Goal: Information Seeking & Learning: Compare options

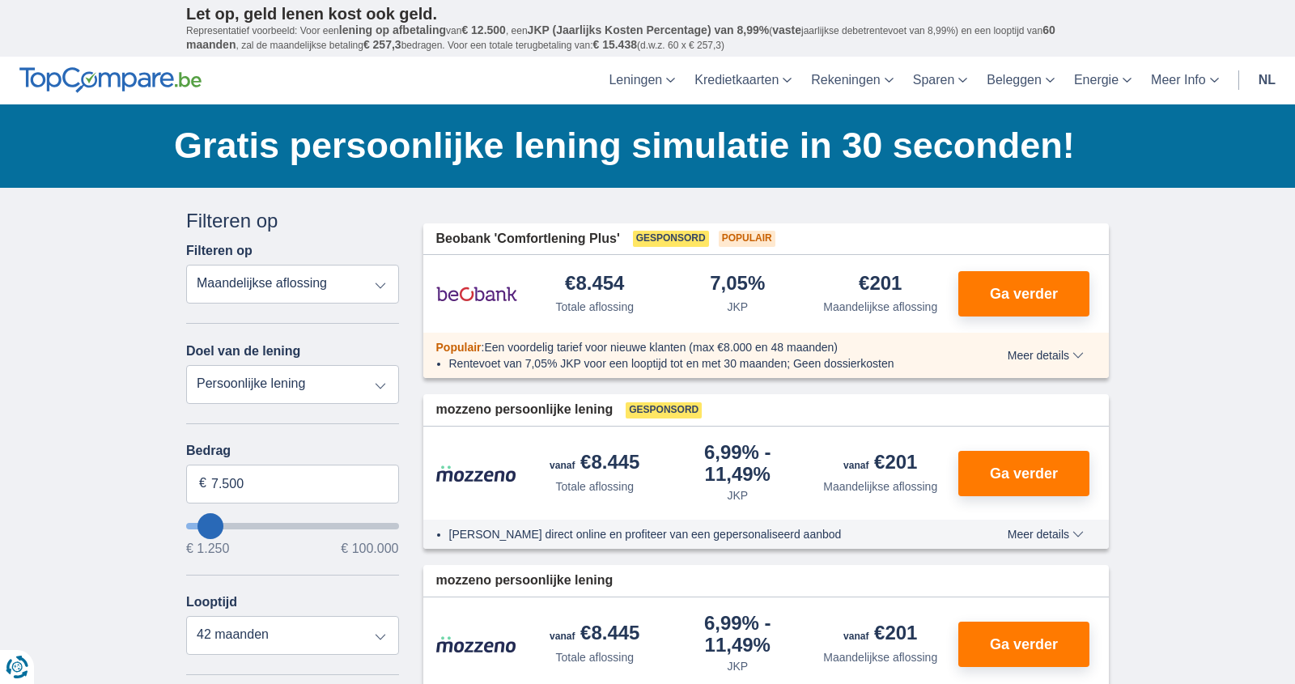
click at [376, 384] on select "Persoonlijke lening Auto Moto / fiets Mobilhome / caravan Renovatie Energie Sch…" at bounding box center [292, 384] width 213 height 39
select select "debtConsolidation"
click at [186, 365] on select "Persoonlijke lening Auto Moto / fiets Mobilhome / caravan Renovatie Energie Sch…" at bounding box center [292, 384] width 213 height 39
type input "10.000"
type input "10250"
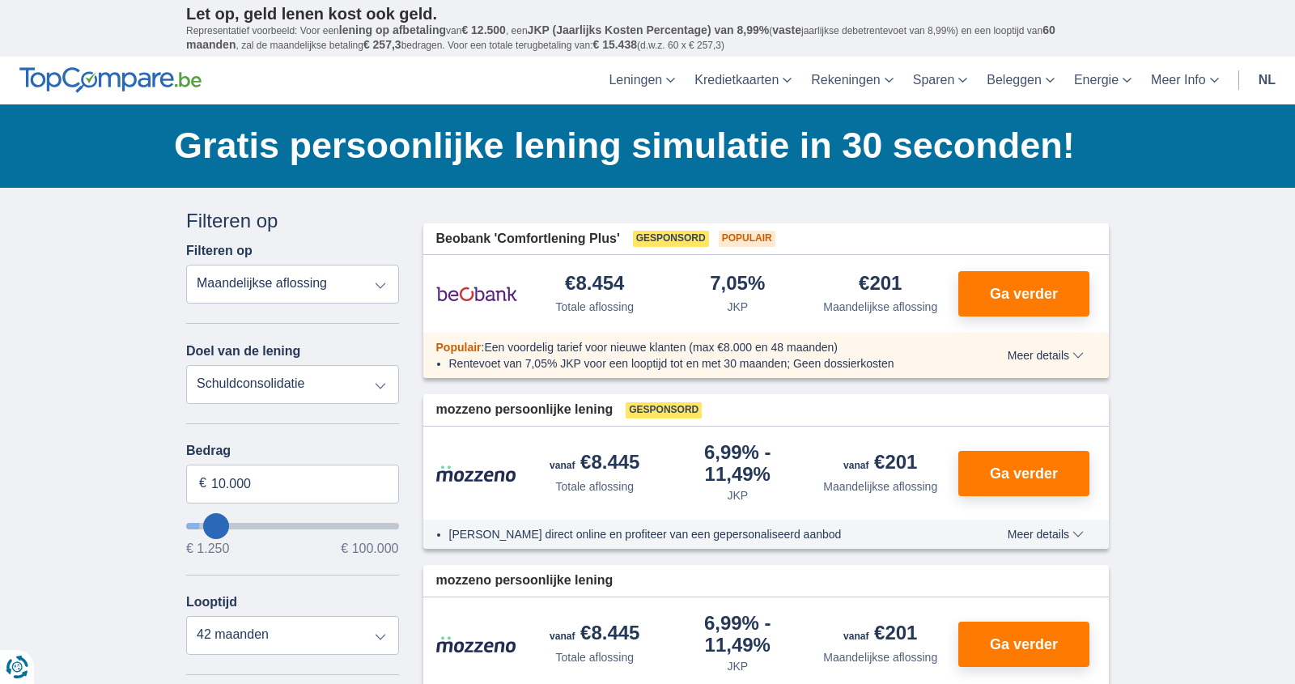
select select "48"
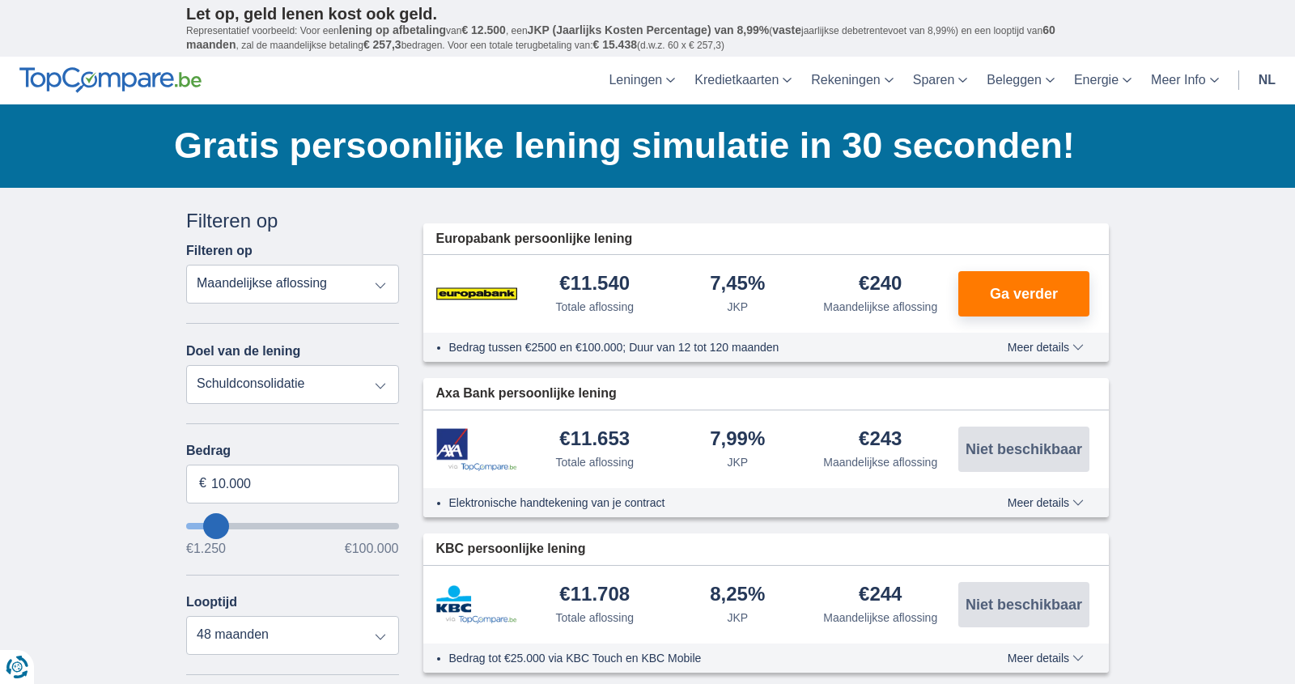
click at [379, 395] on select "Persoonlijke lening Auto Moto / fiets Mobilhome / caravan Renovatie Energie Sch…" at bounding box center [292, 384] width 213 height 39
select select "personalLoan"
click at [186, 365] on select "Persoonlijke lening Auto Moto / fiets Mobilhome / caravan Renovatie Energie Sch…" at bounding box center [292, 384] width 213 height 39
type input "7.500"
type input "7250"
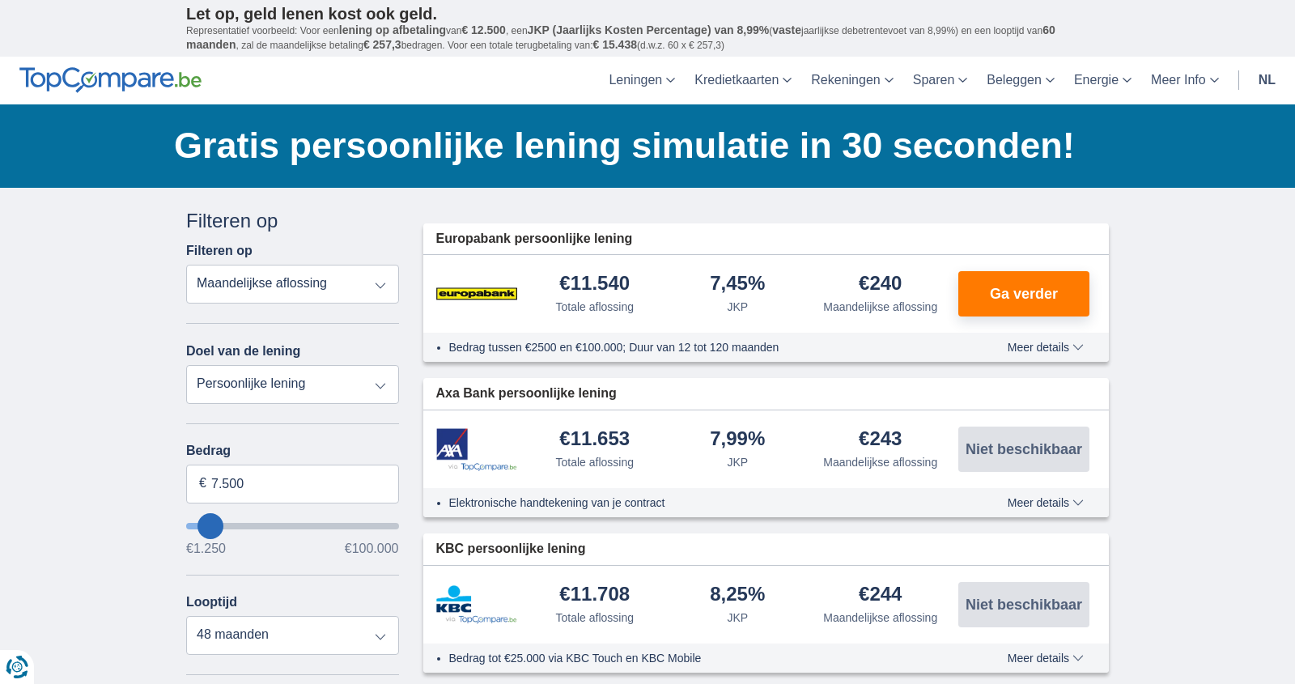
select select "42"
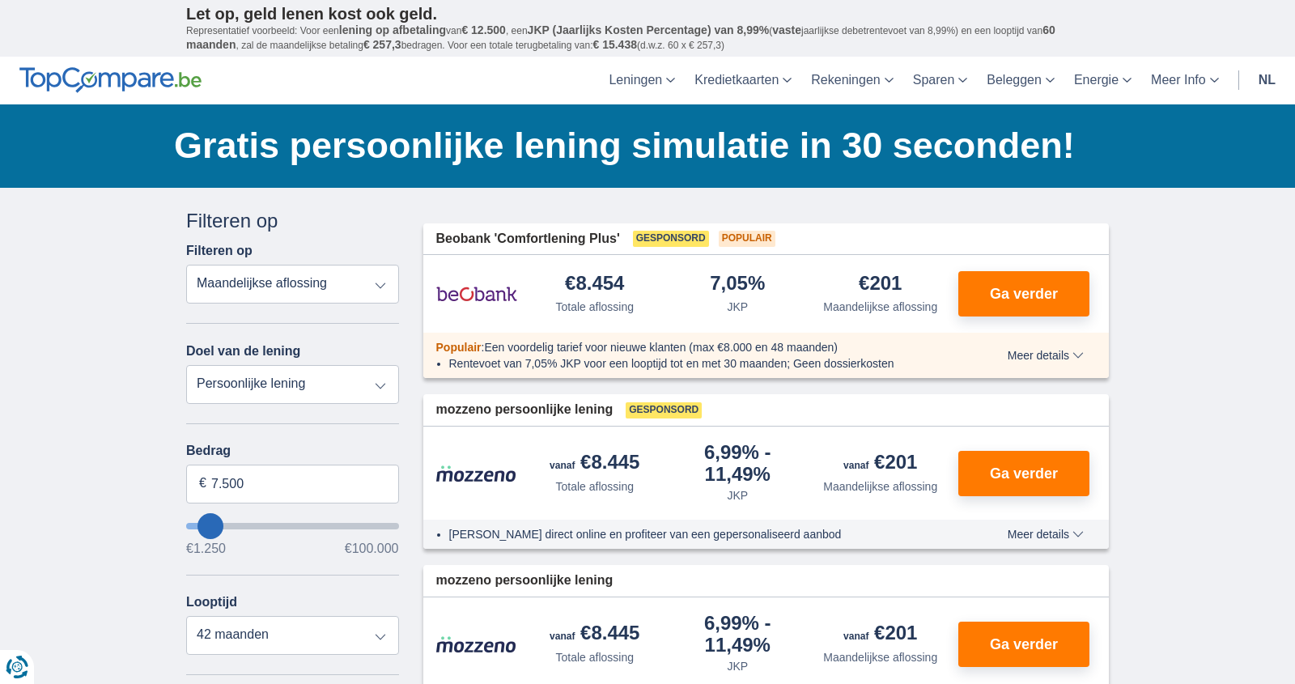
click at [376, 287] on select "Totale aflossing JKP Maandelijkse aflossing" at bounding box center [292, 284] width 213 height 39
click at [325, 288] on select "Totale aflossing JKP Maandelijkse aflossing" at bounding box center [292, 284] width 213 height 39
click at [186, 265] on select "Totale aflossing JKP Maandelijkse aflossing" at bounding box center [292, 284] width 213 height 39
type input "5.250"
type input "5250"
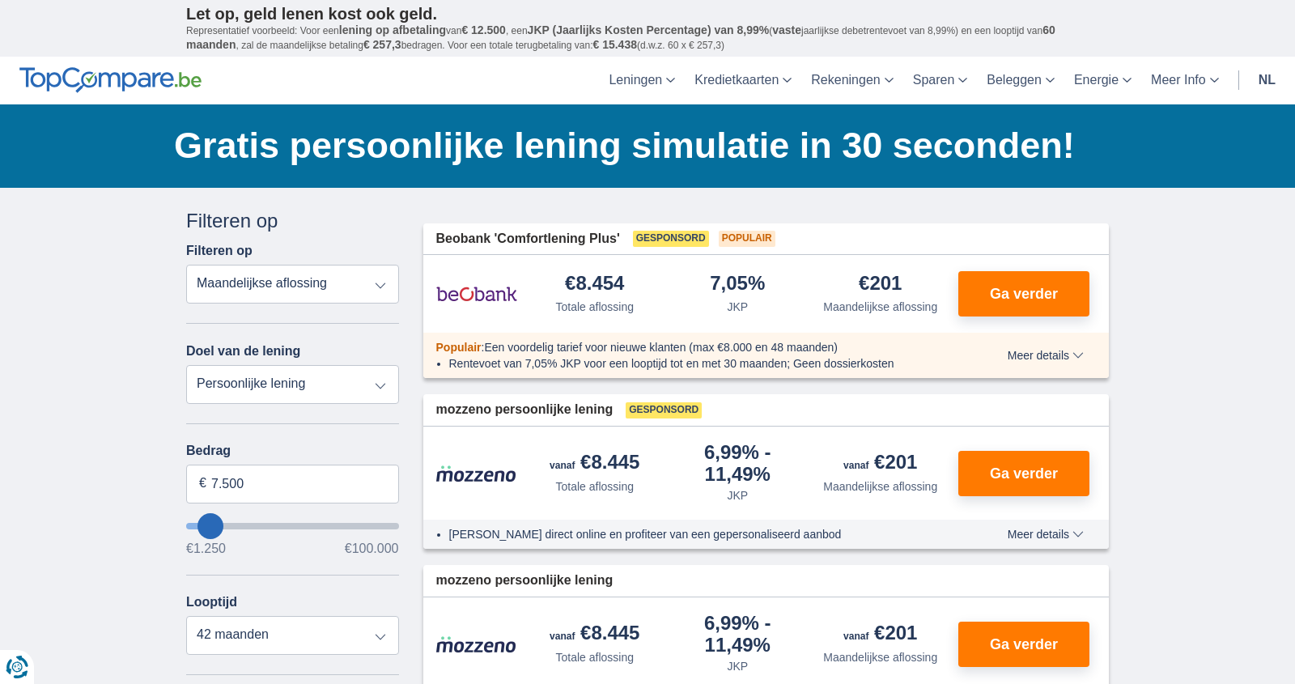
select select "36"
type input "11.250"
type input "11250"
type input "12.250"
type input "12250"
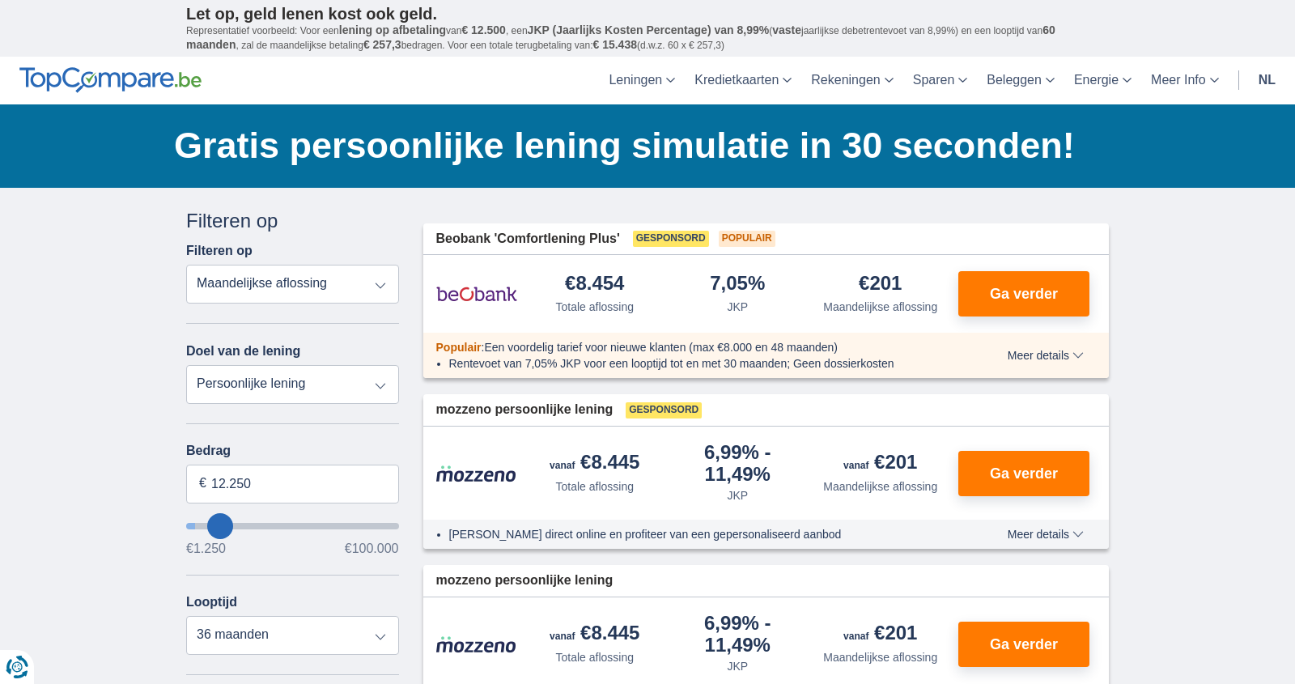
type input "14.250"
type input "14250"
select select "60"
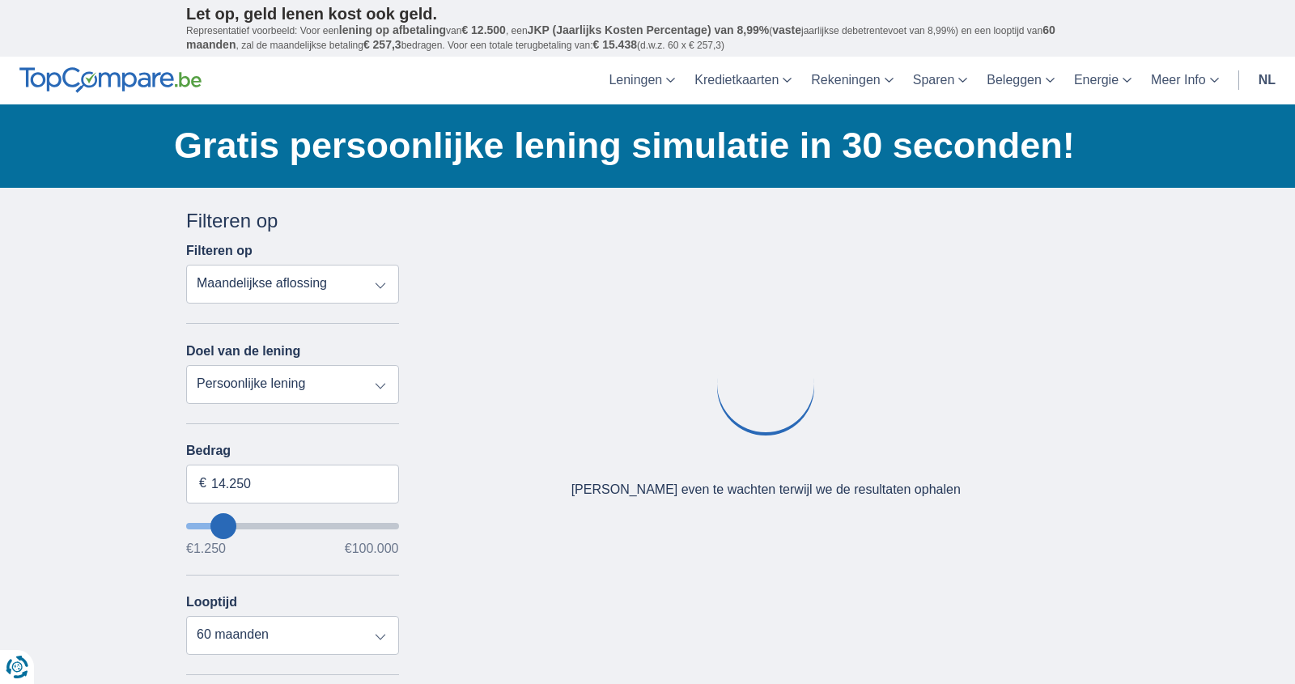
type input "15.250"
type input "15250"
type input "16.250"
type input "16250"
type input "17.250"
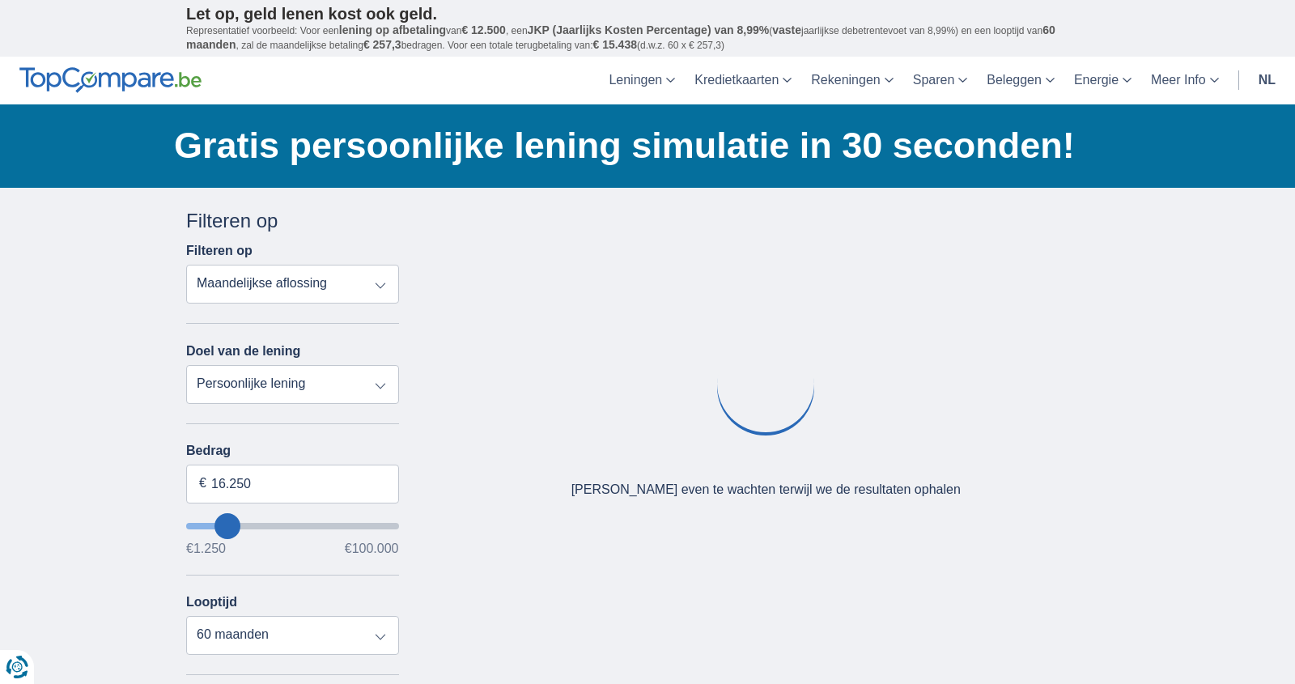
type input "17250"
type input "18.250"
type input "18250"
type input "19.250"
type input "19250"
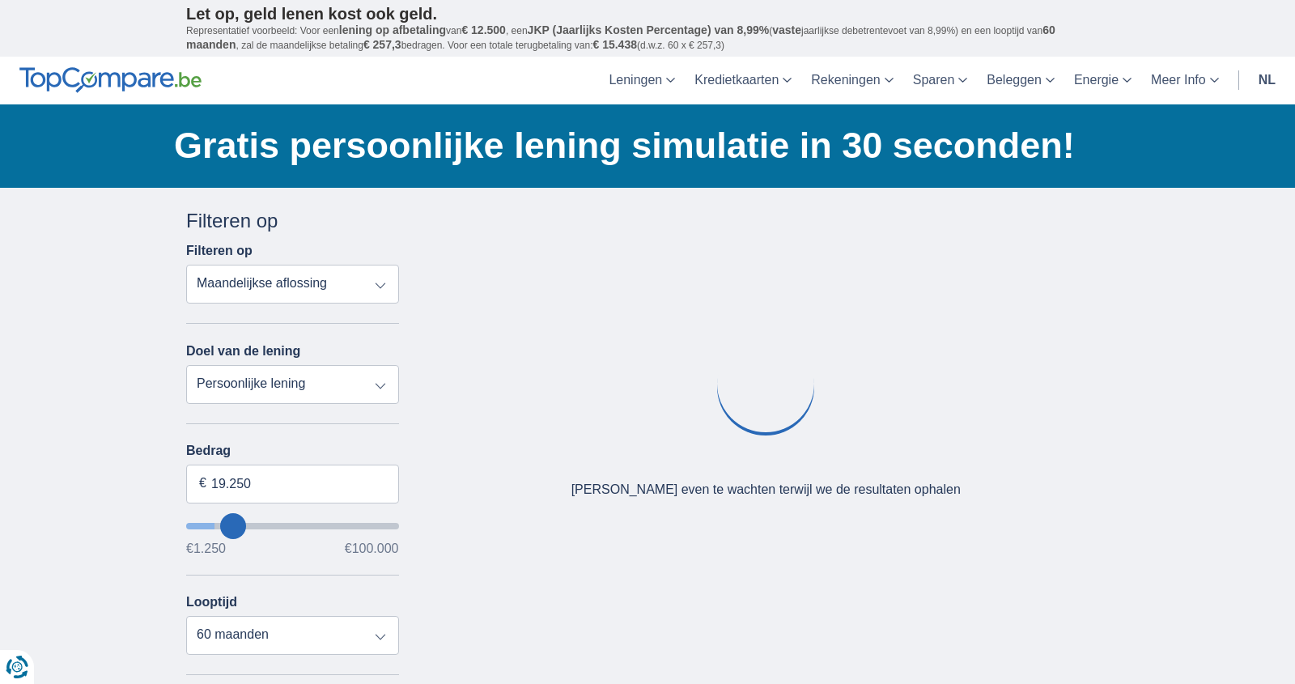
select select "84"
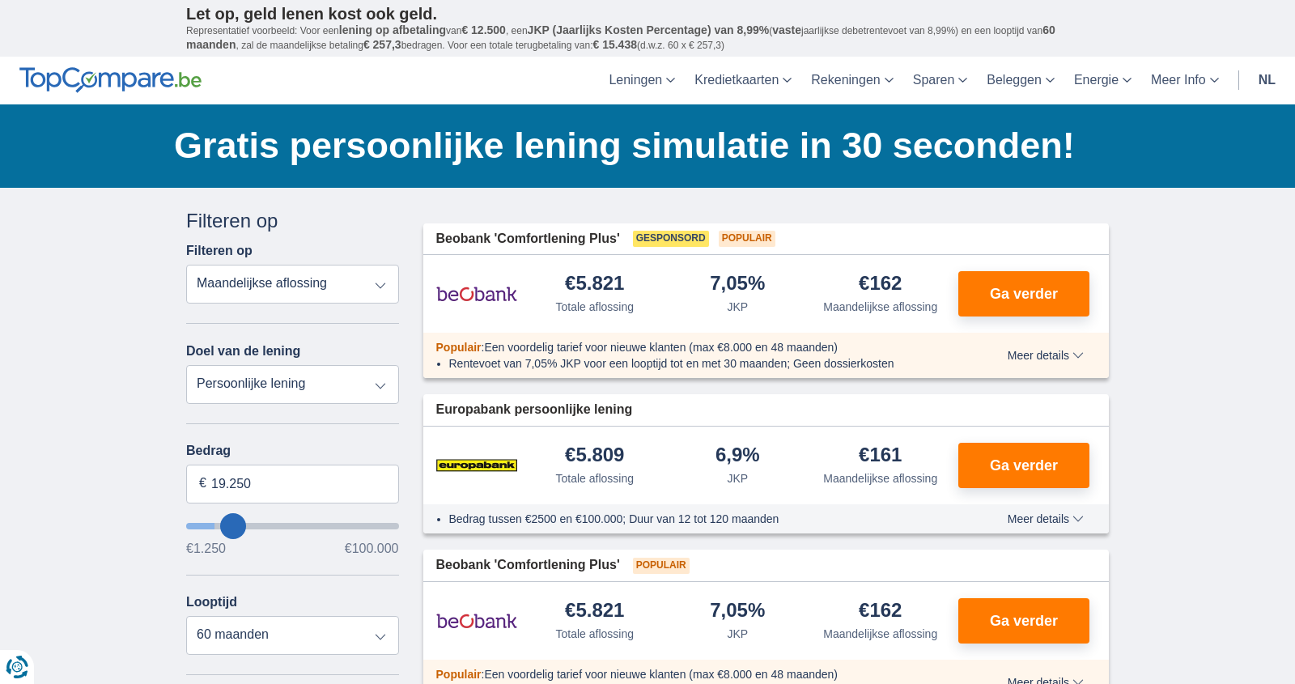
type input "14.250"
type input "14250"
select select "60"
type input "13.250"
type input "13250"
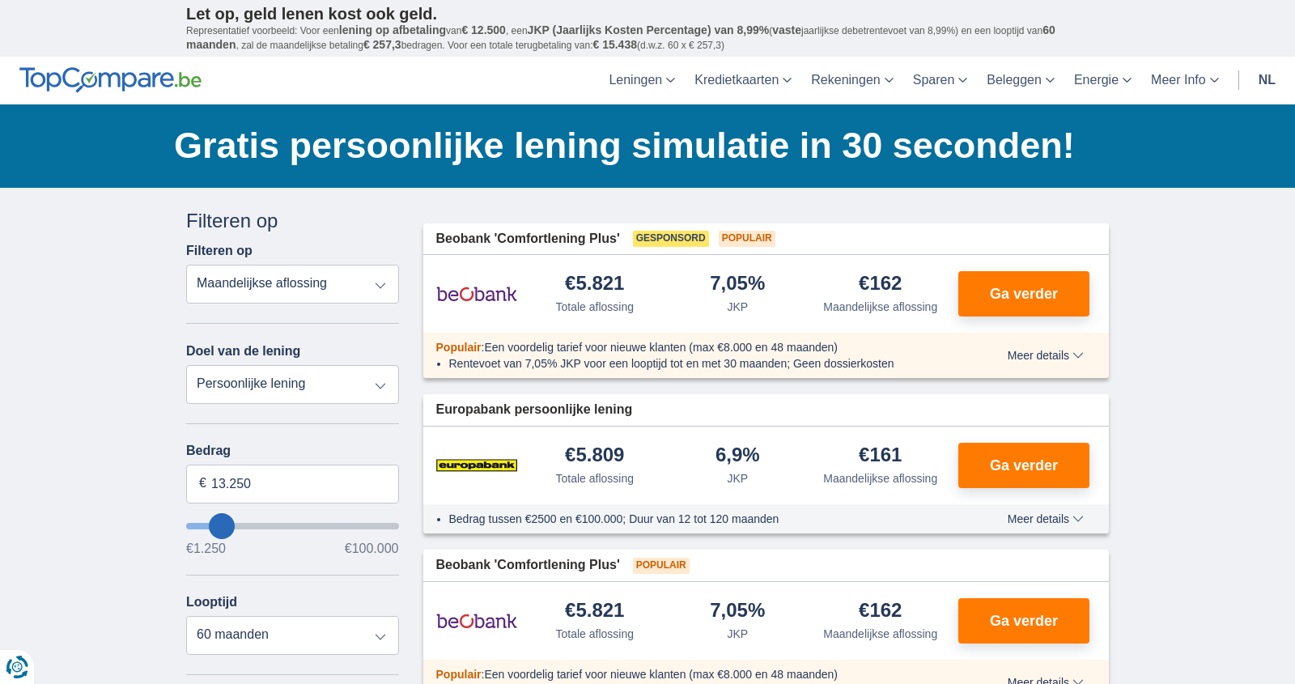
type input "12.250"
type input "12250"
type input "11.250"
type input "11250"
type input "10.250"
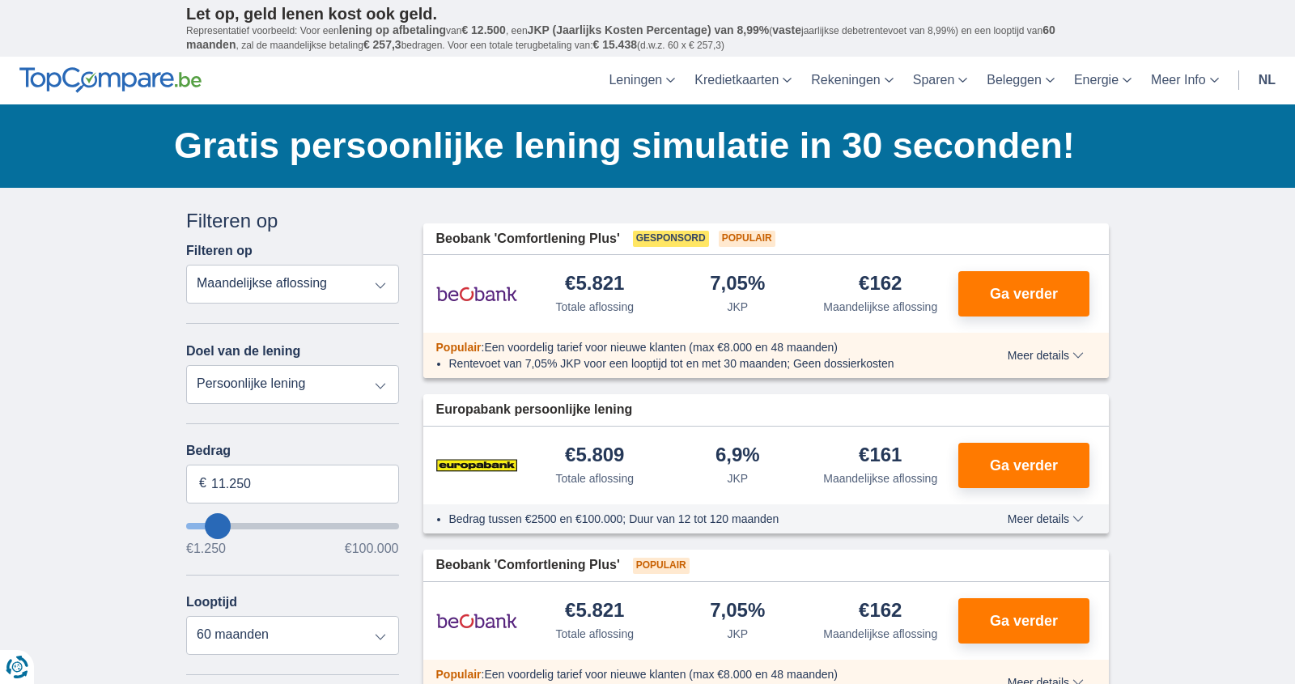
type input "10250"
type input "9.250"
type input "9250"
select select "48"
type input "8.250"
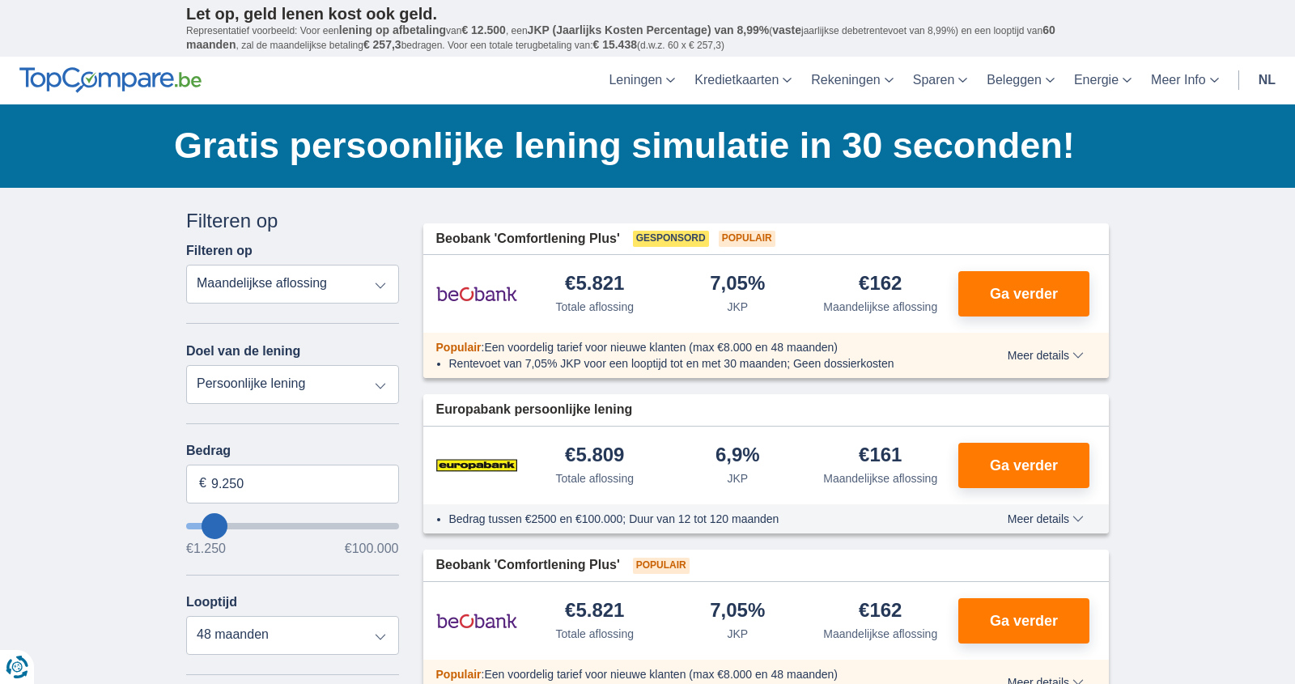
type input "8250"
type input "7.250"
type input "7250"
select select "42"
type input "6.250"
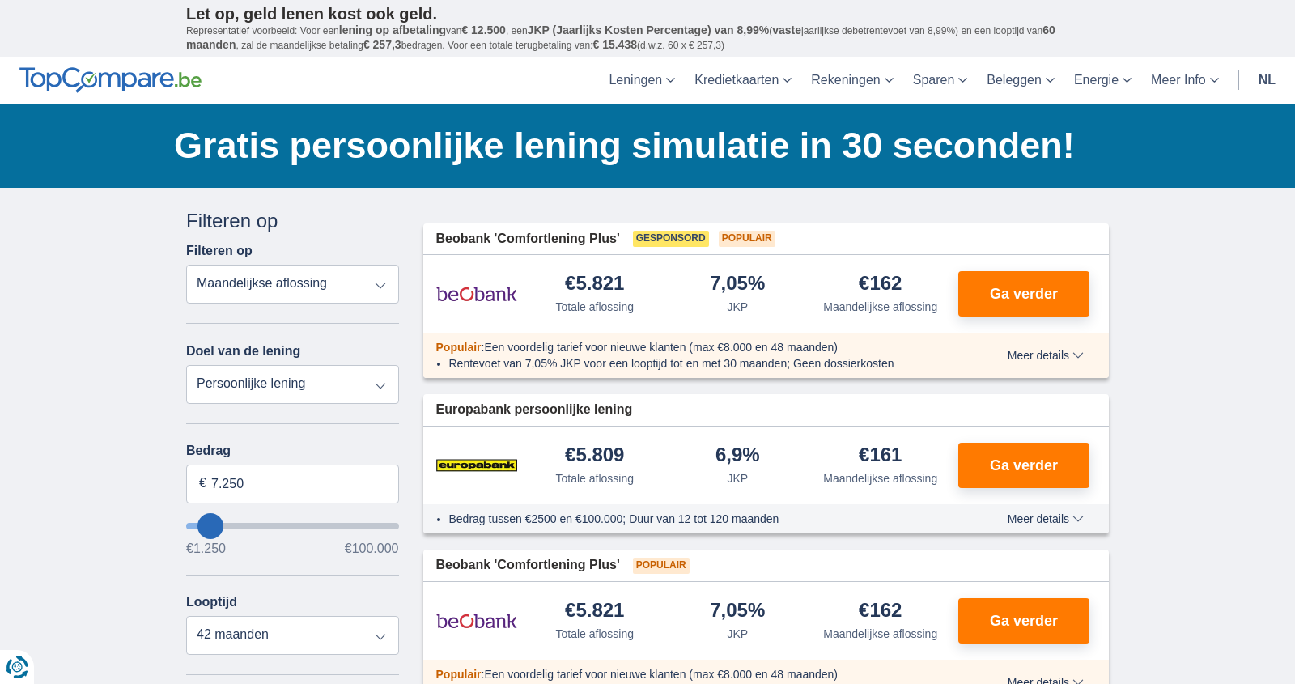
type input "6250"
type input "7.250"
type input "7250"
type input "8.250"
type input "8250"
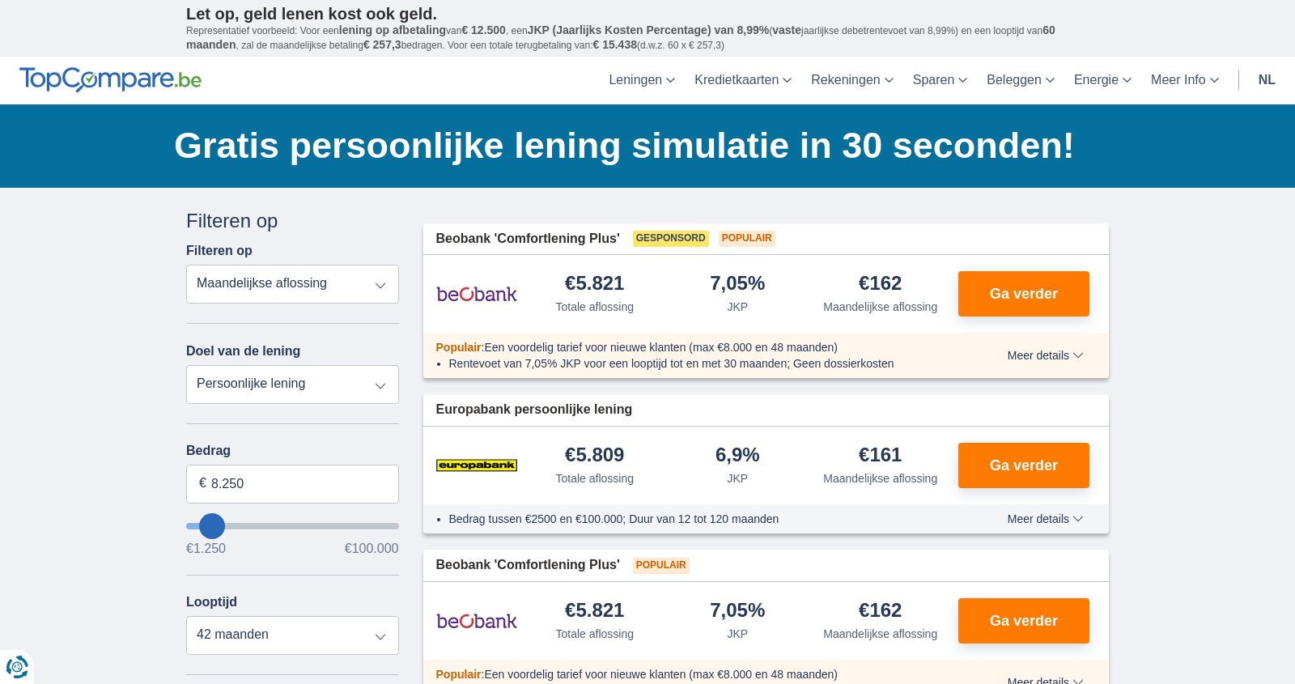
select select "48"
type input "9.250"
type input "9250"
type input "10.250"
type input "10250"
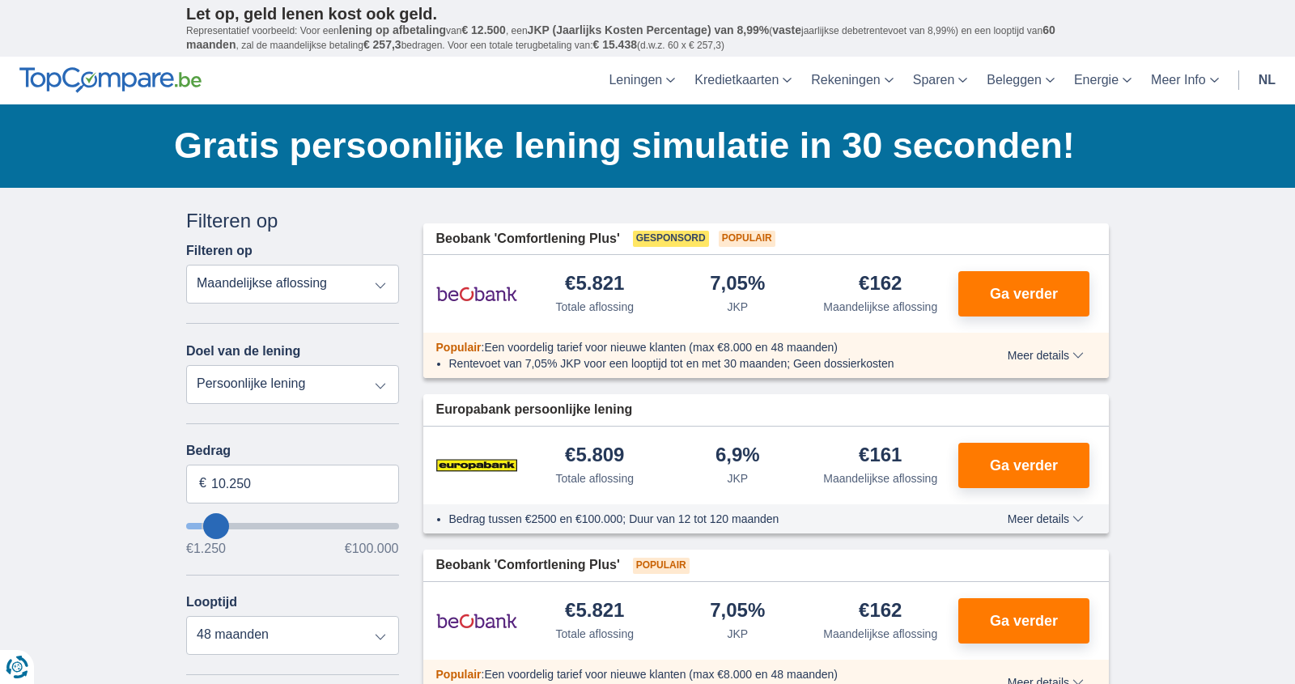
select select "60"
type input "11.250"
type input "11250"
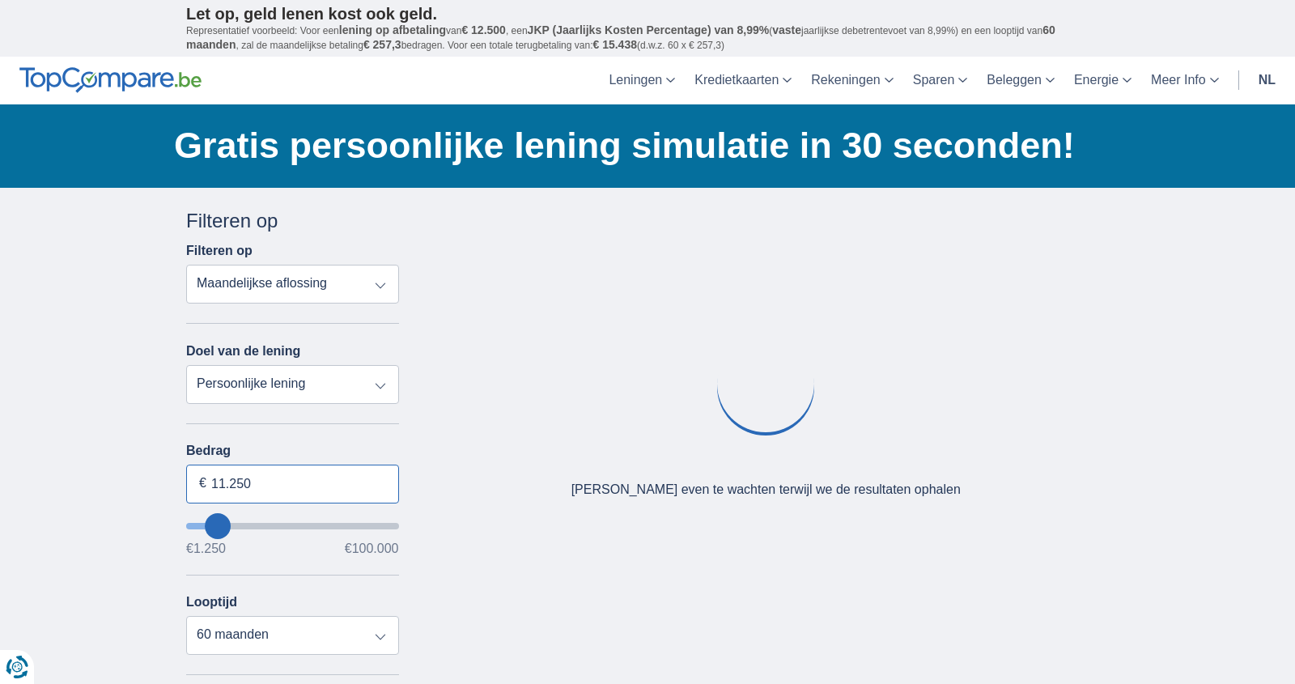
click at [265, 484] on input "11.250" at bounding box center [292, 484] width 213 height 39
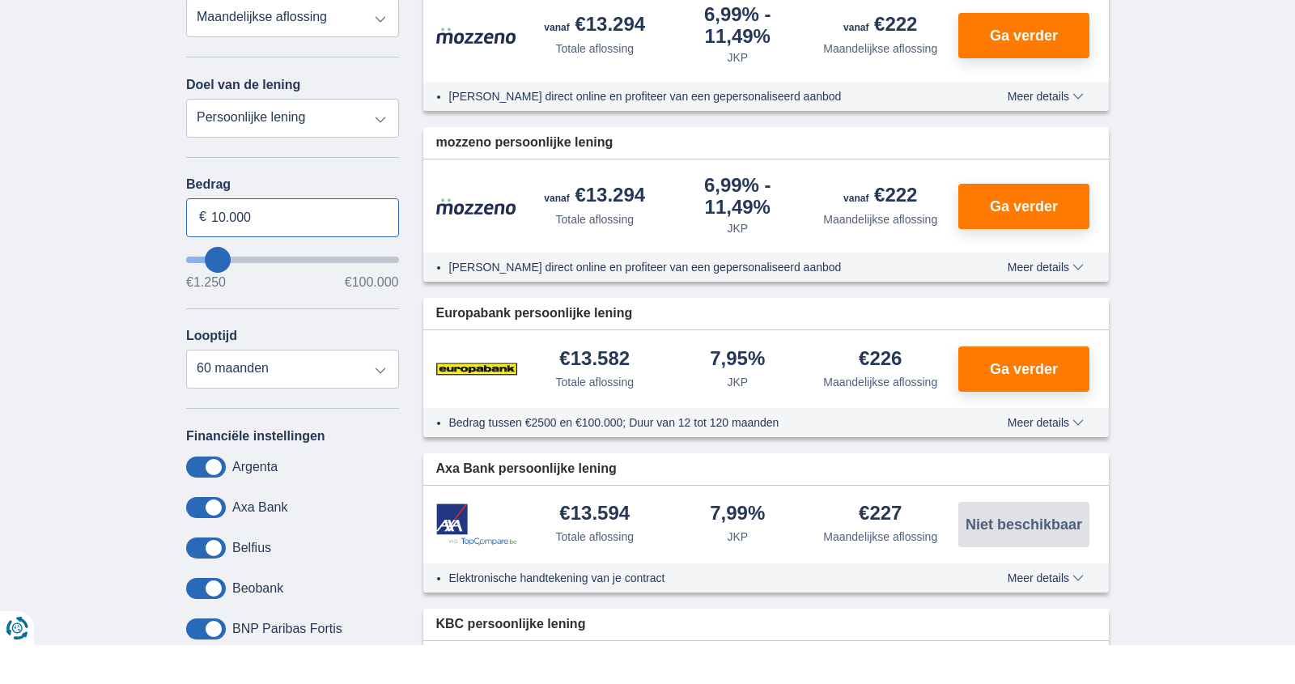
scroll to position [228, 0]
type input "10.000"
click at [376, 410] on select "12 maanden 18 maanden 24 maanden 30 maanden 36 maanden 42 maanden 48 maanden 60…" at bounding box center [292, 407] width 213 height 39
type input "10250"
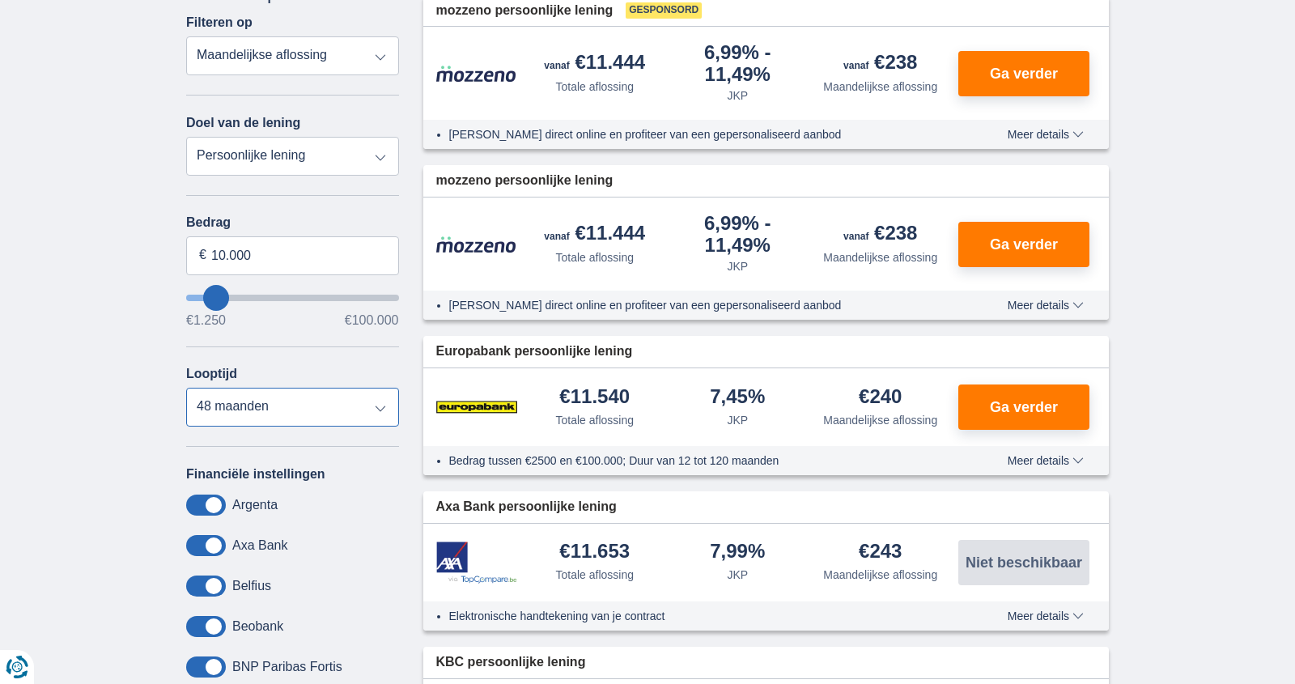
select select "30"
click at [186, 388] on select "12 maanden 18 maanden 24 maanden 30 maanden 36 maanden 42 maanden 48 maanden" at bounding box center [292, 407] width 213 height 39
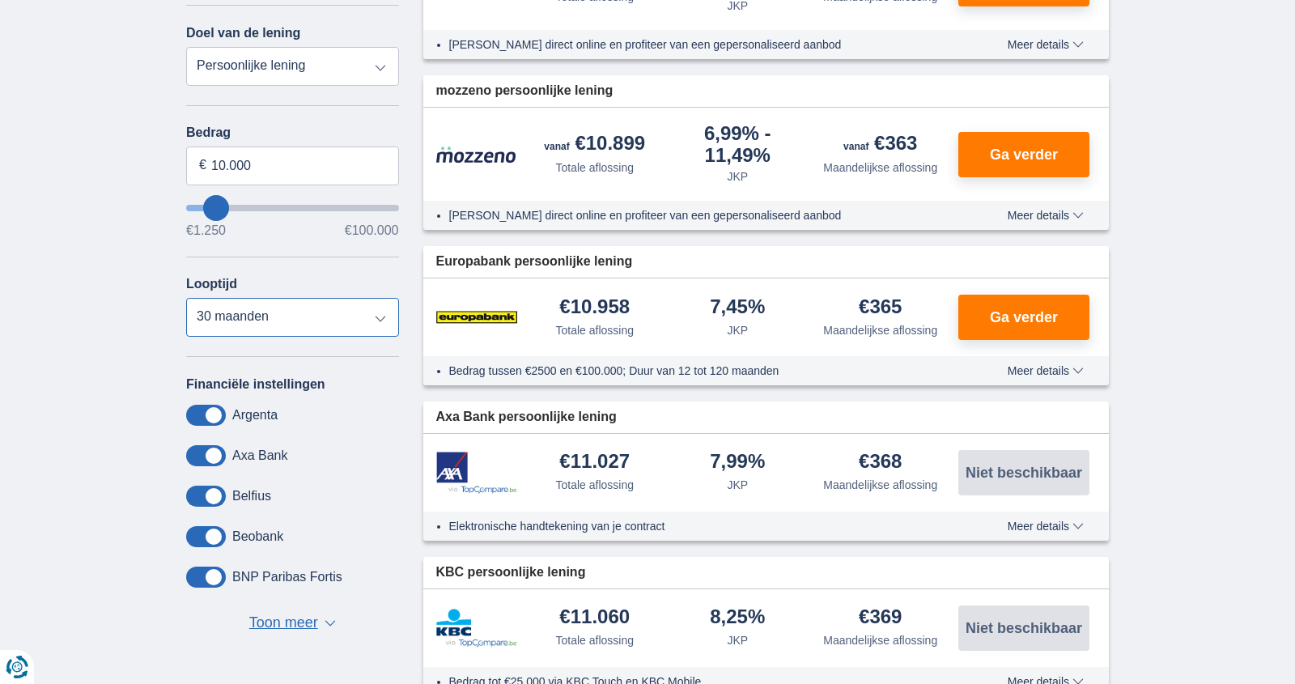
scroll to position [271, 0]
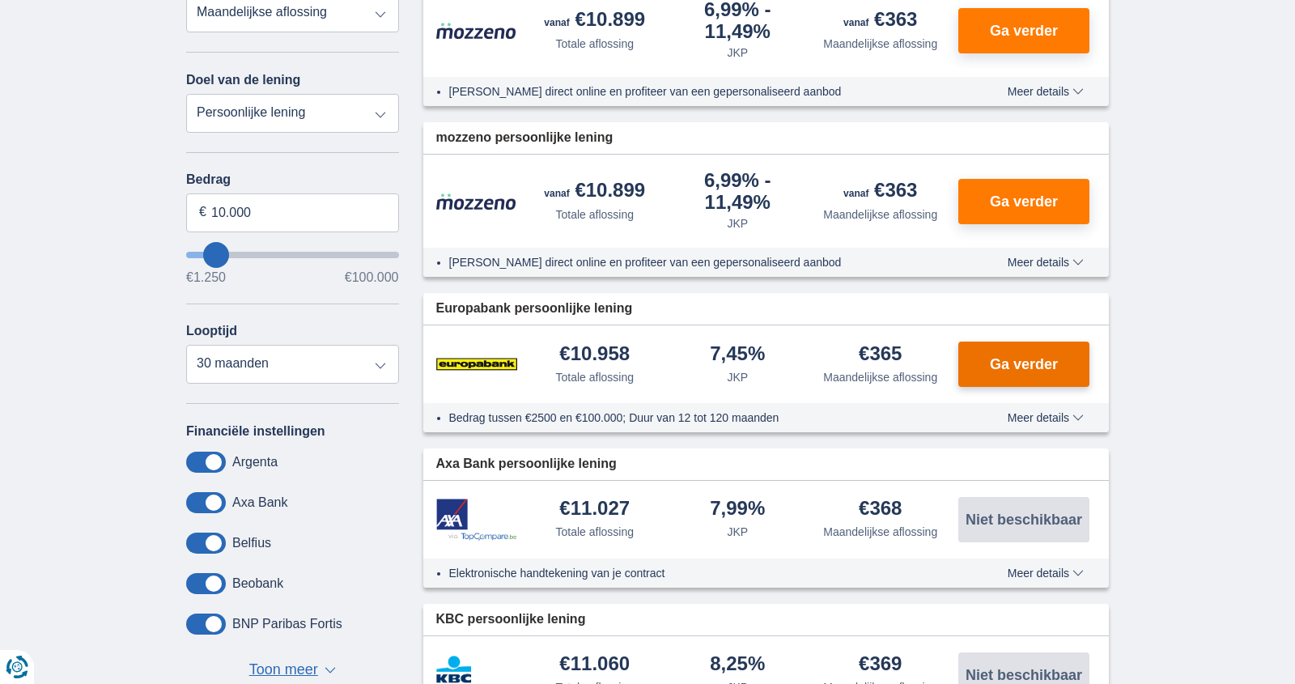
click at [1038, 369] on span "Ga verder" at bounding box center [1024, 364] width 68 height 15
